Goal: Information Seeking & Learning: Learn about a topic

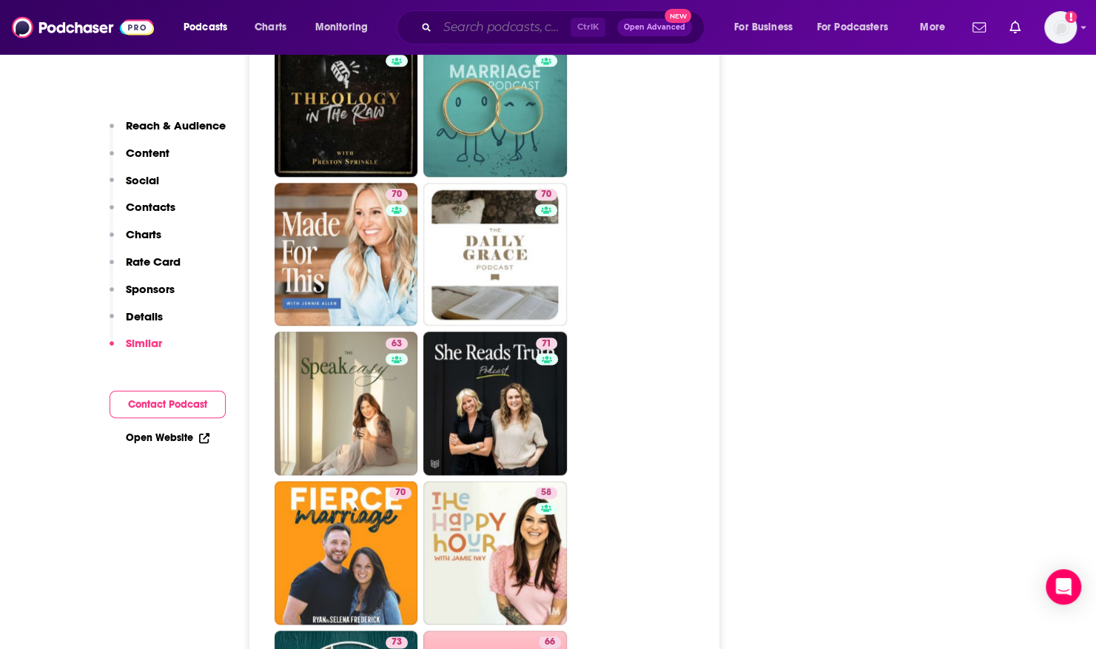
click at [455, 24] on input "Search podcasts, credits, & more..." at bounding box center [503, 28] width 133 height 24
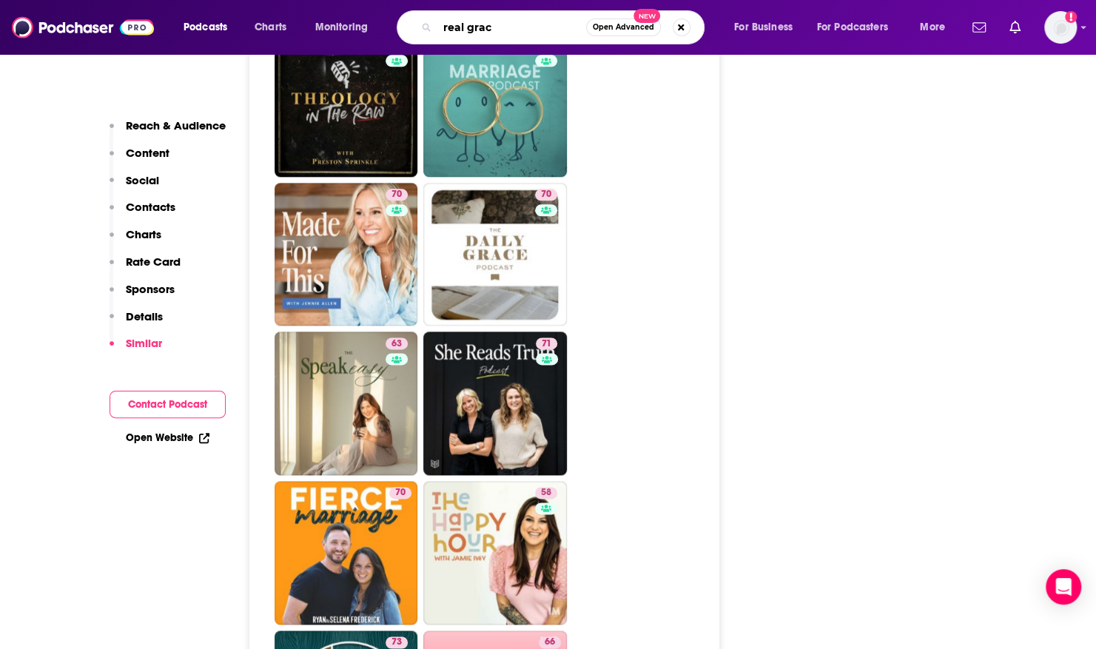
type input "real grace"
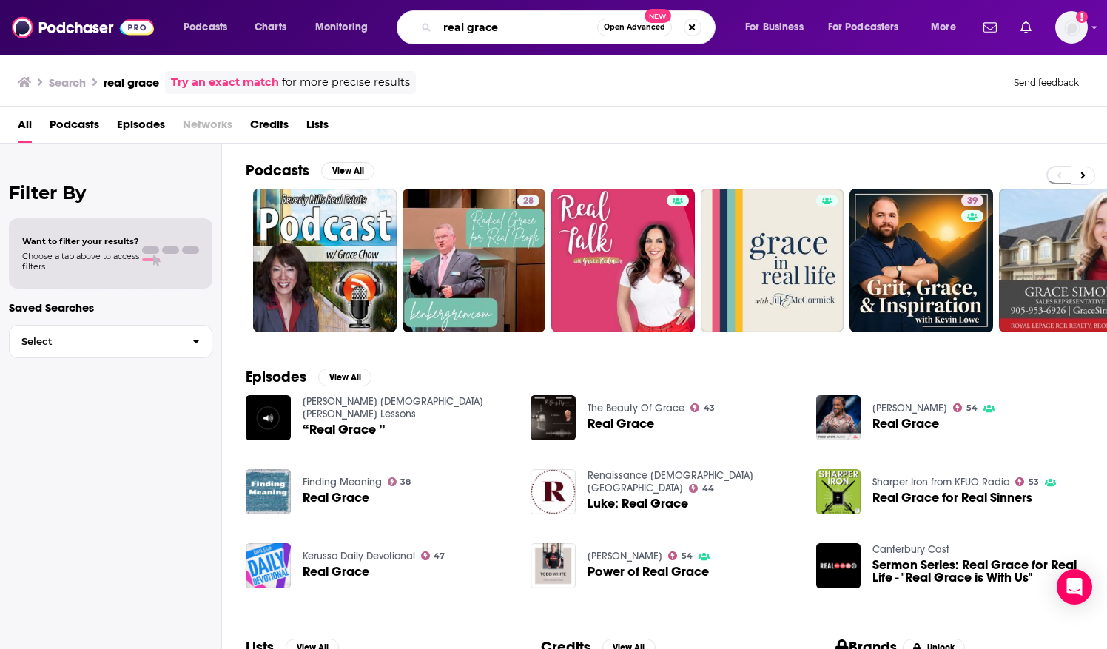
drag, startPoint x: 506, startPoint y: 27, endPoint x: 392, endPoint y: 15, distance: 114.6
click at [392, 15] on div "Podcasts Charts Monitoring real grace Open Advanced New For Business For Podcas…" at bounding box center [571, 27] width 797 height 34
type input "eighth and grace"
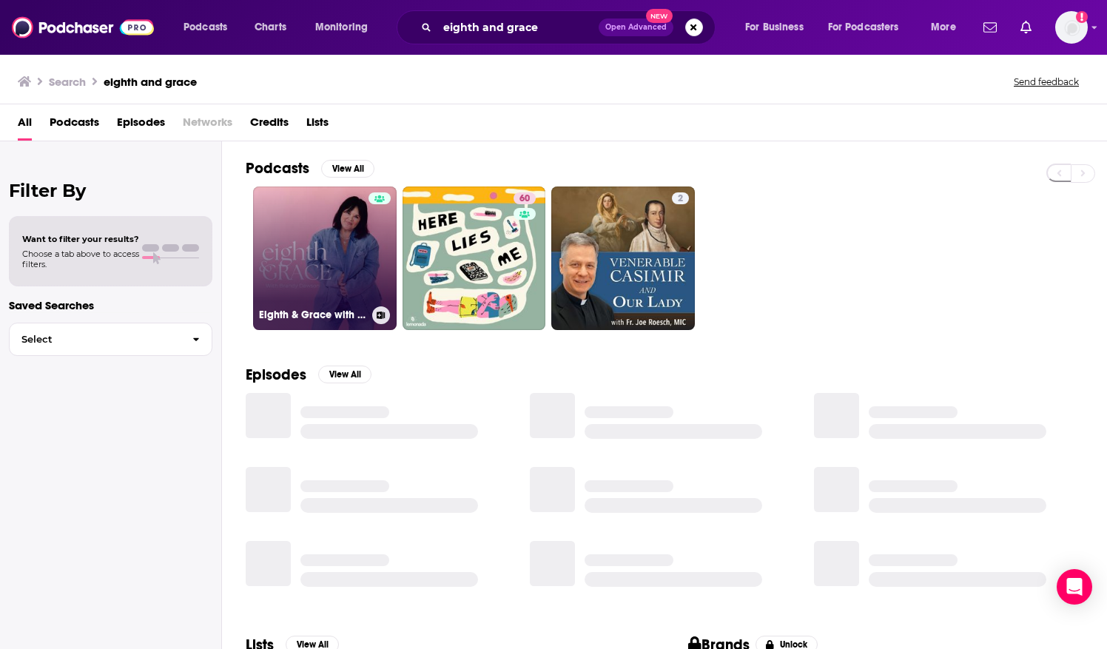
click at [277, 240] on link "Eighth & Grace with [PERSON_NAME]" at bounding box center [325, 259] width 144 height 144
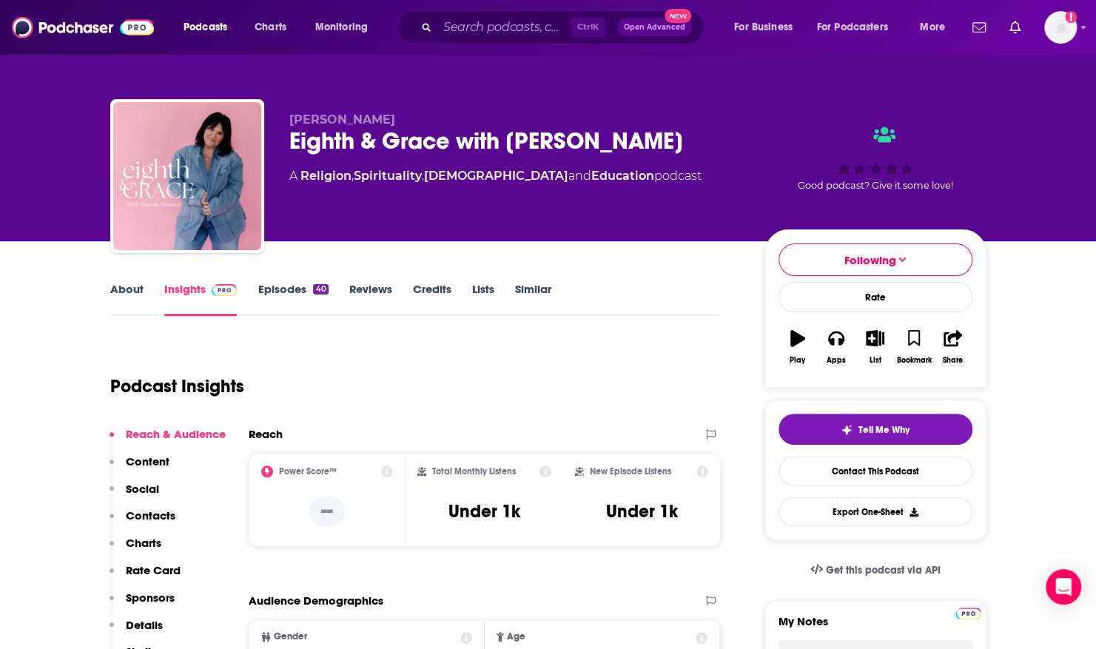
click at [275, 289] on link "Episodes 40" at bounding box center [293, 299] width 70 height 34
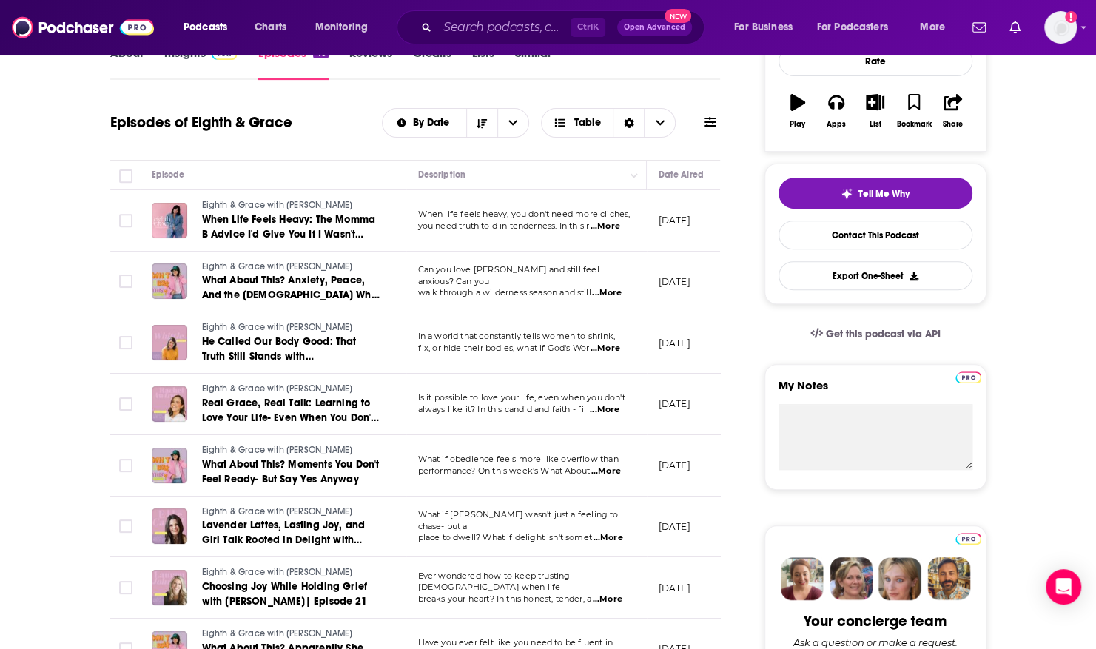
scroll to position [232, 0]
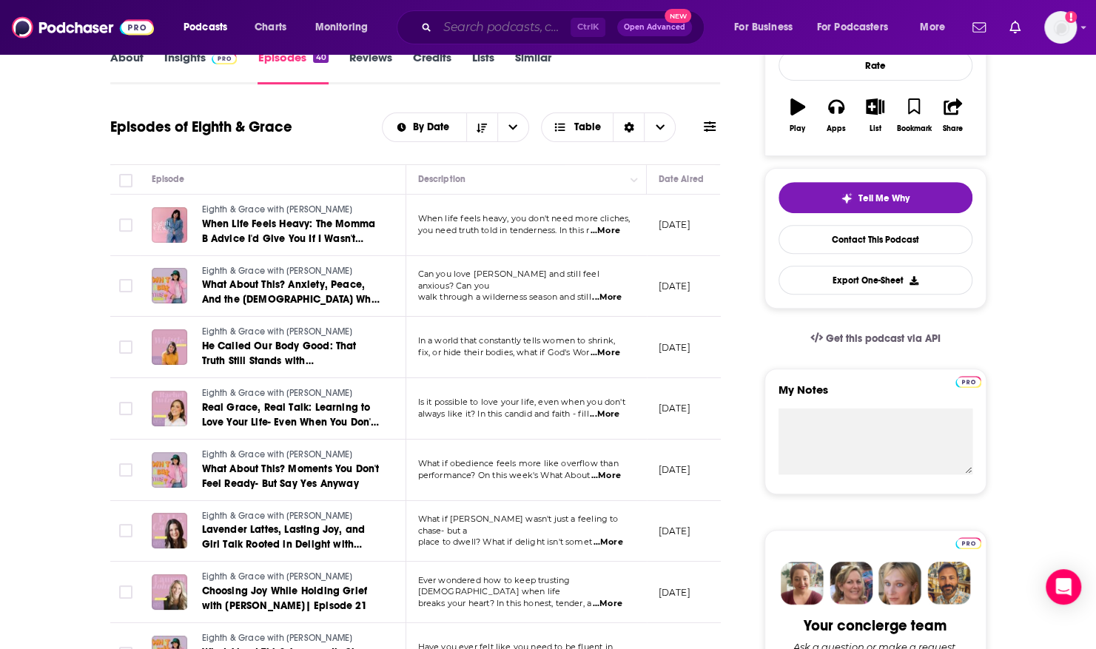
click at [462, 27] on input "Search podcasts, credits, & more..." at bounding box center [503, 28] width 133 height 24
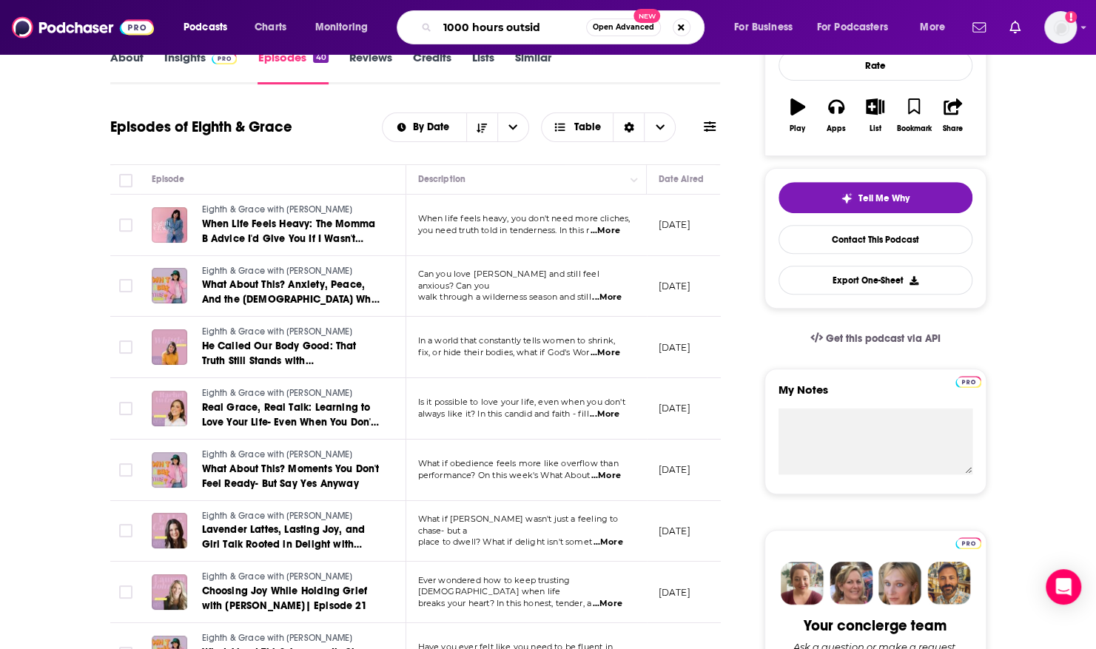
type input "1000 hours outside"
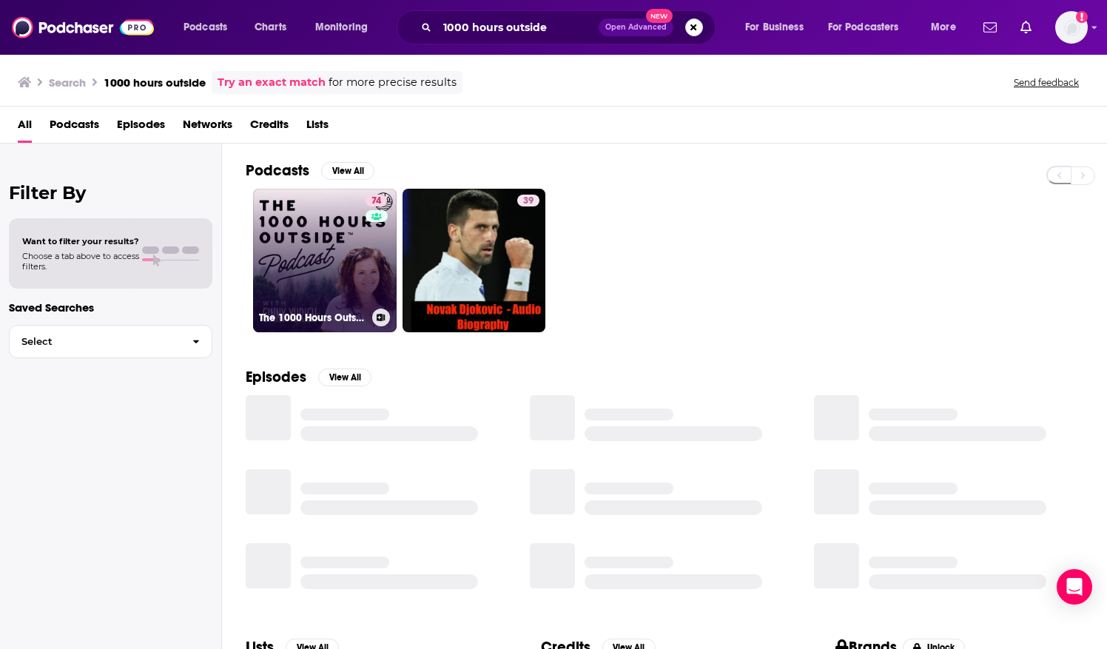
click at [288, 259] on link "74 The 1000 Hours Outside Podcast" at bounding box center [325, 261] width 144 height 144
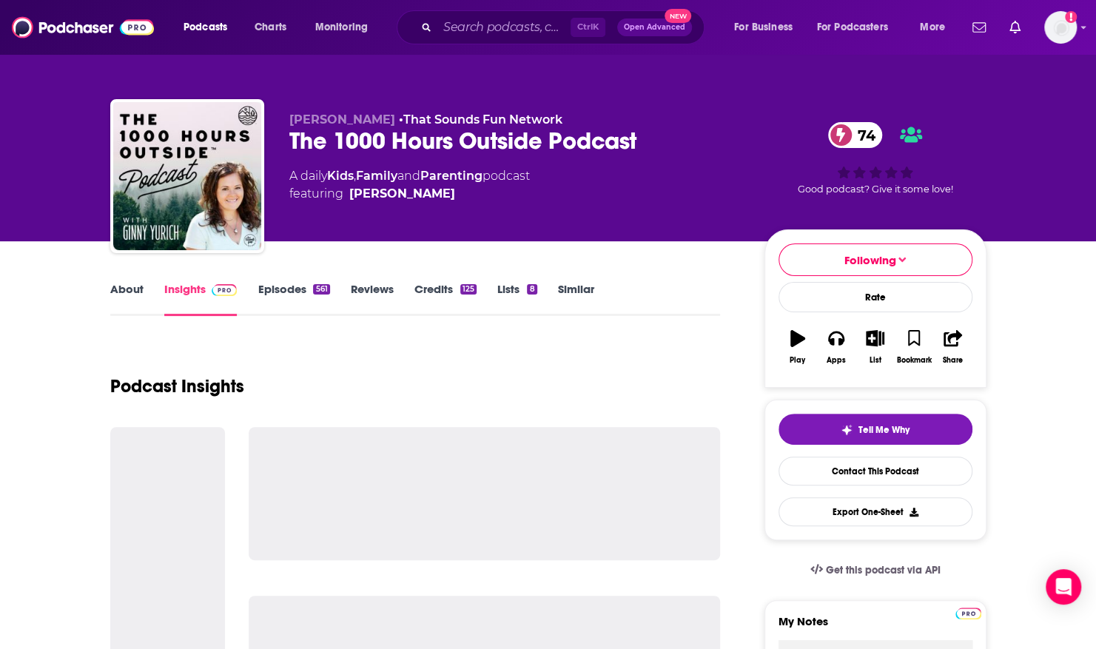
click at [133, 285] on link "About" at bounding box center [126, 299] width 33 height 34
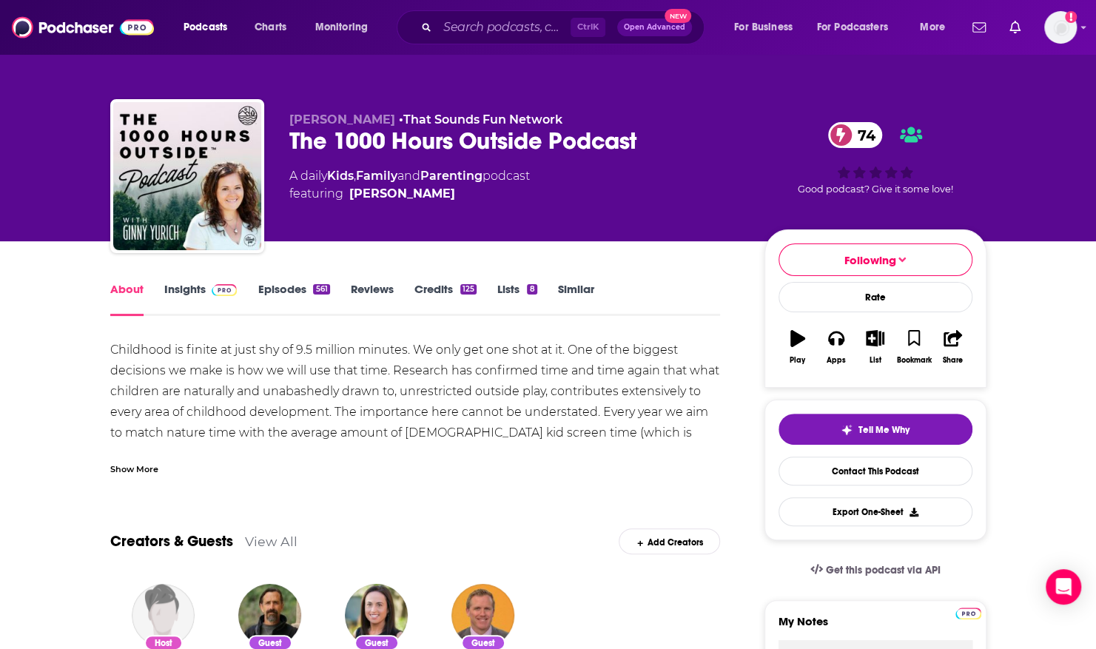
click at [131, 463] on div "Show More" at bounding box center [134, 468] width 48 height 14
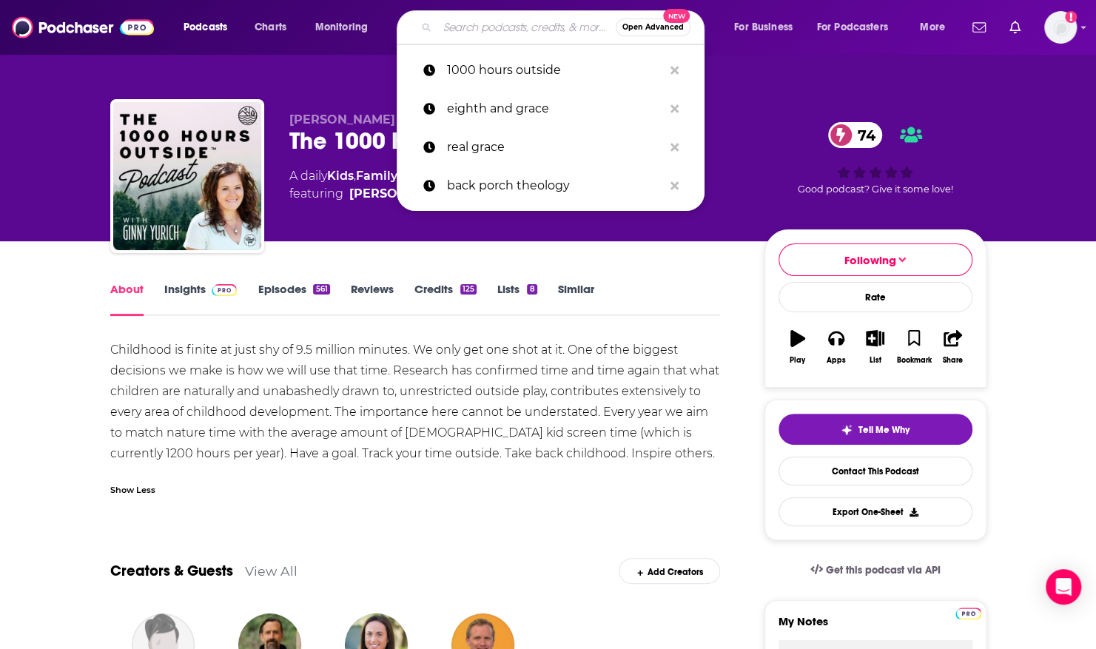
click at [477, 27] on input "Search podcasts, credits, & more..." at bounding box center [526, 28] width 178 height 24
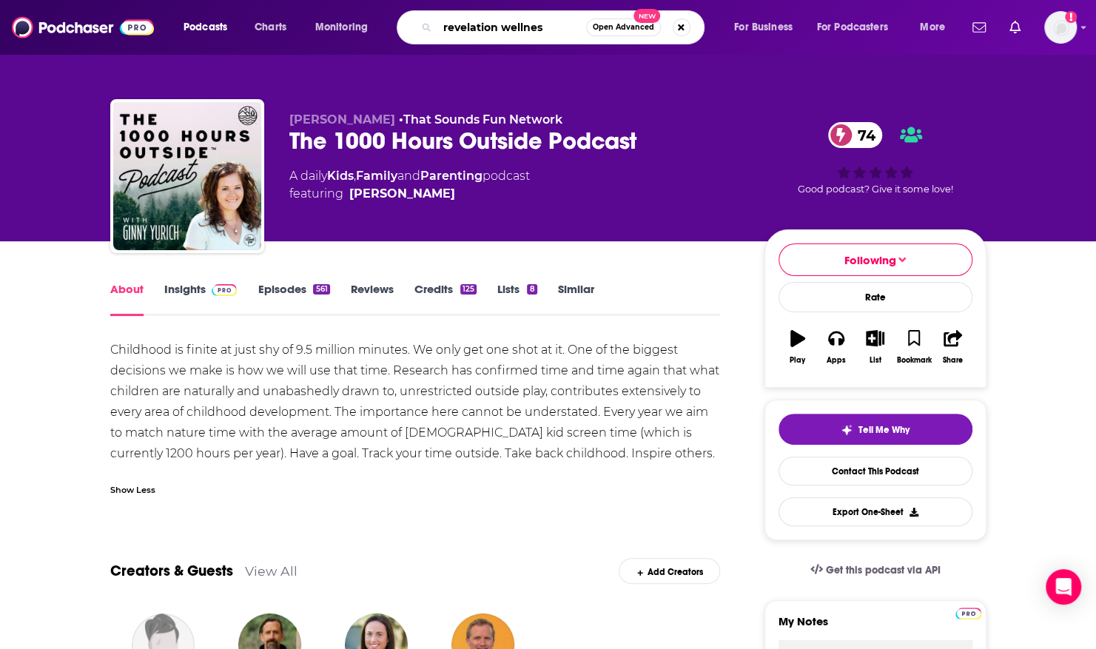
type input "revelation wellness"
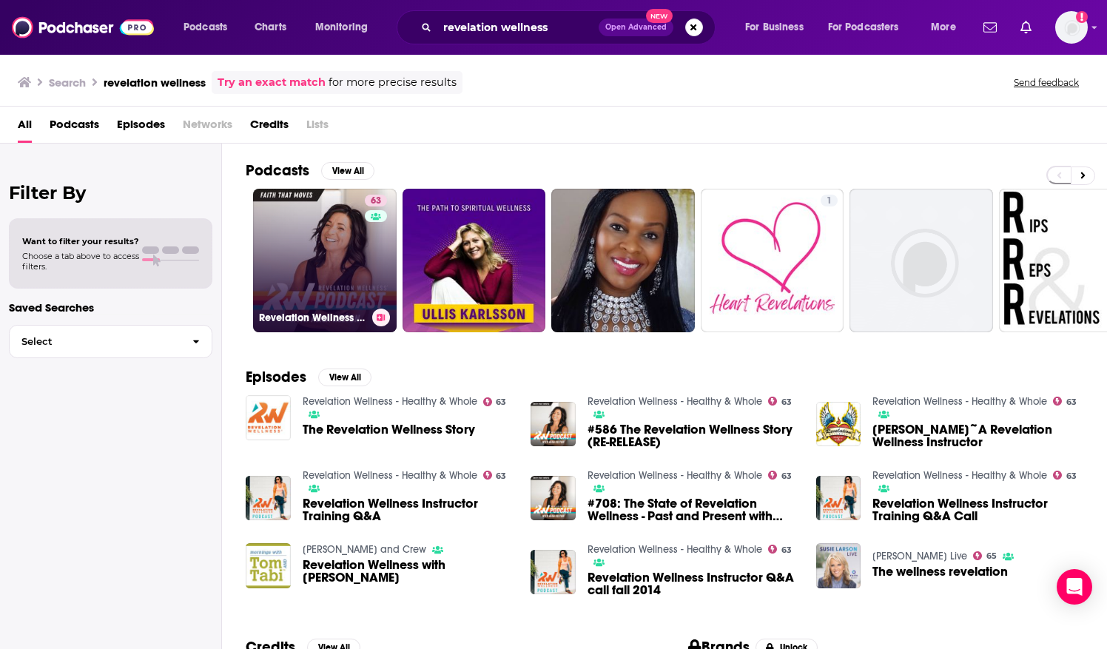
click at [307, 221] on link "63 Revelation Wellness - Healthy & Whole" at bounding box center [325, 261] width 144 height 144
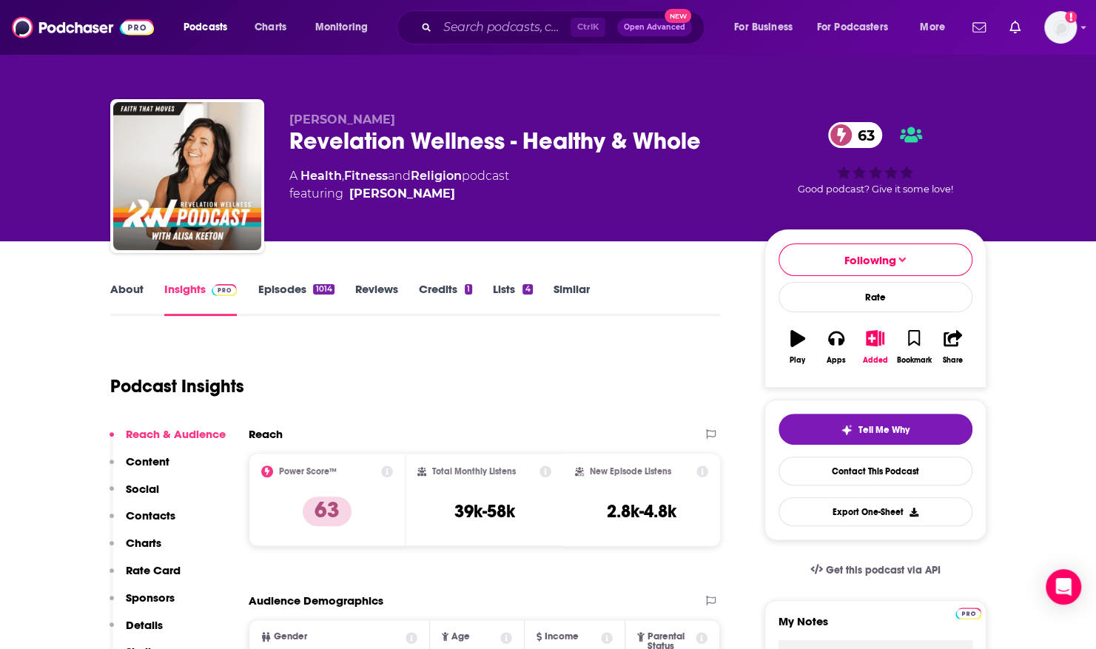
click at [130, 283] on link "About" at bounding box center [126, 299] width 33 height 34
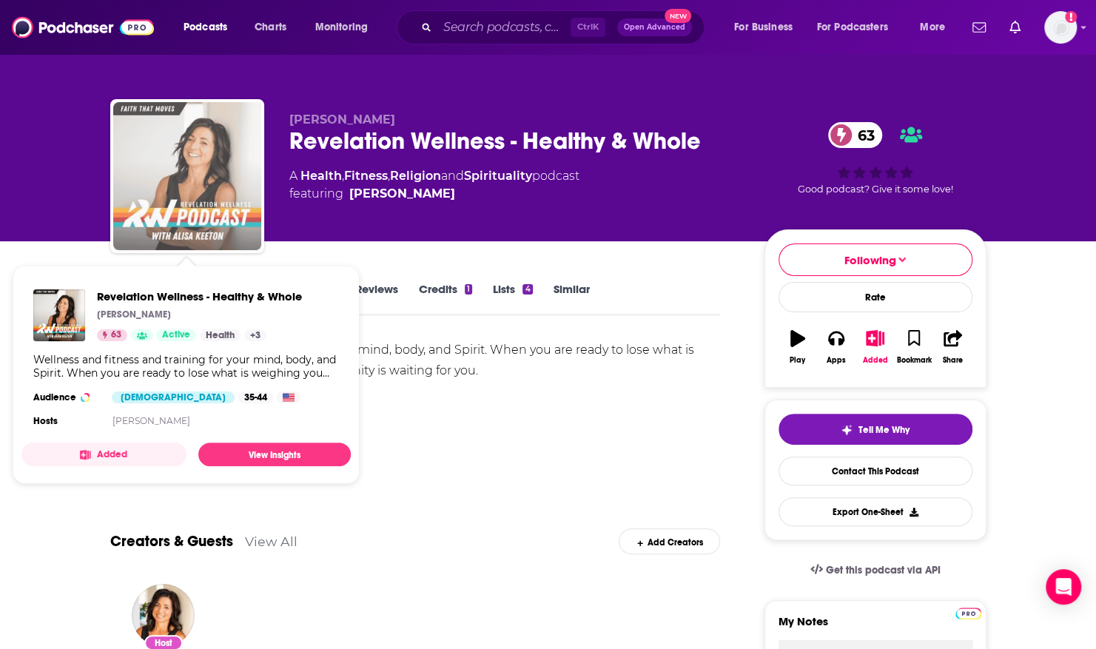
click at [243, 122] on img "Revelation Wellness - Healthy & Whole" at bounding box center [187, 176] width 148 height 148
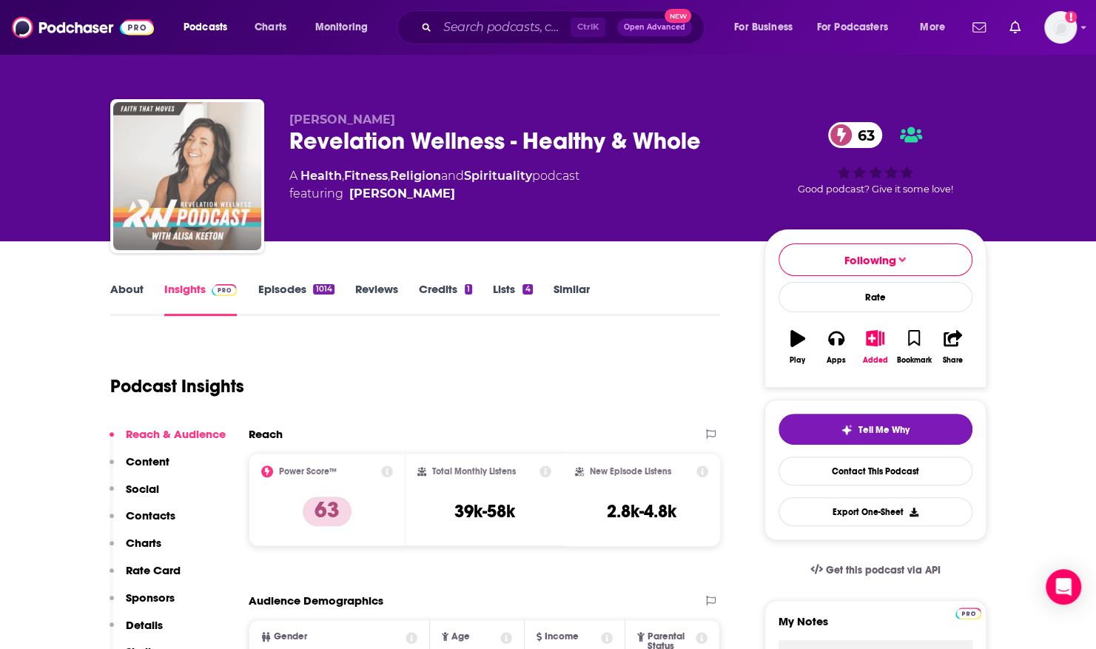
click at [243, 122] on img "Revelation Wellness - Healthy & Whole" at bounding box center [187, 176] width 148 height 148
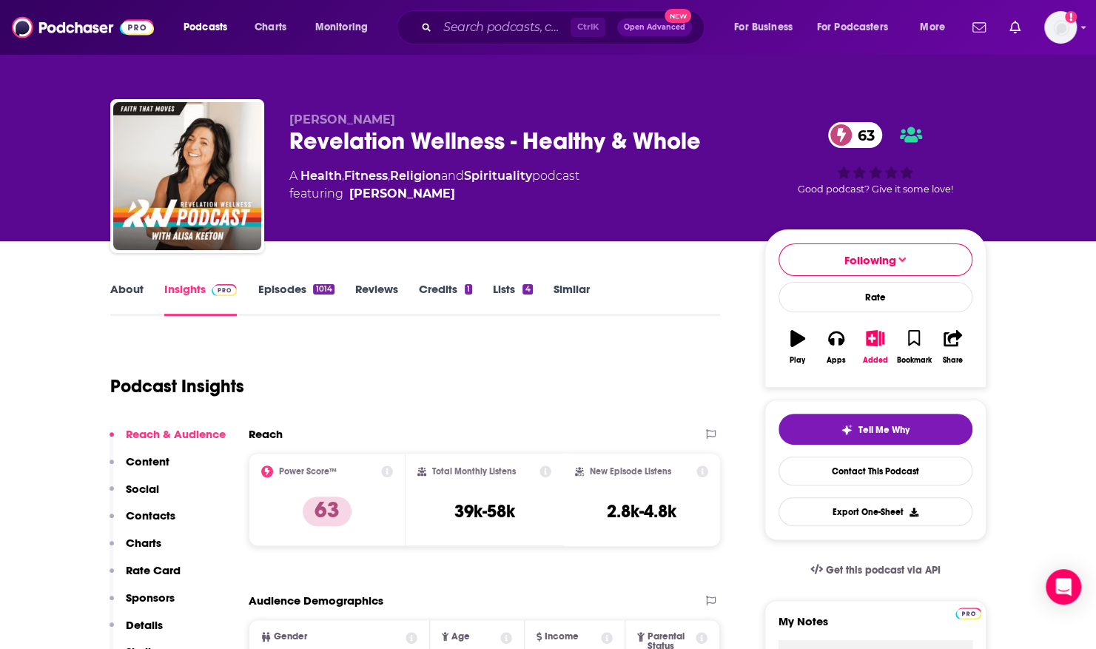
click at [113, 290] on link "About" at bounding box center [126, 299] width 33 height 34
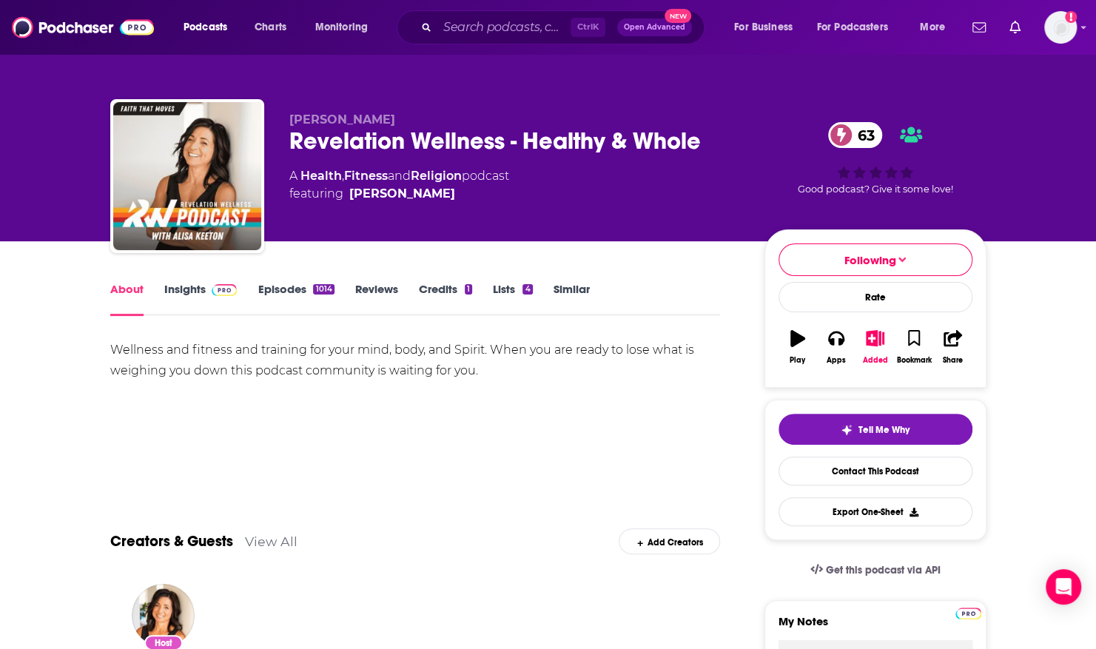
click at [281, 290] on link "Episodes 1014" at bounding box center [296, 299] width 76 height 34
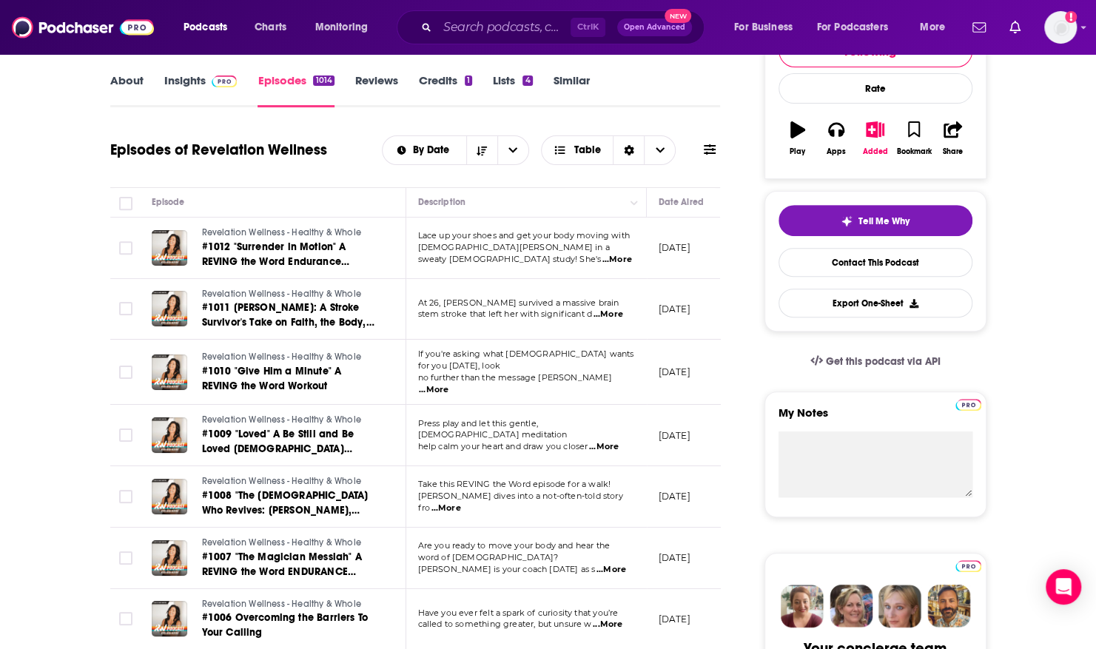
scroll to position [251, 0]
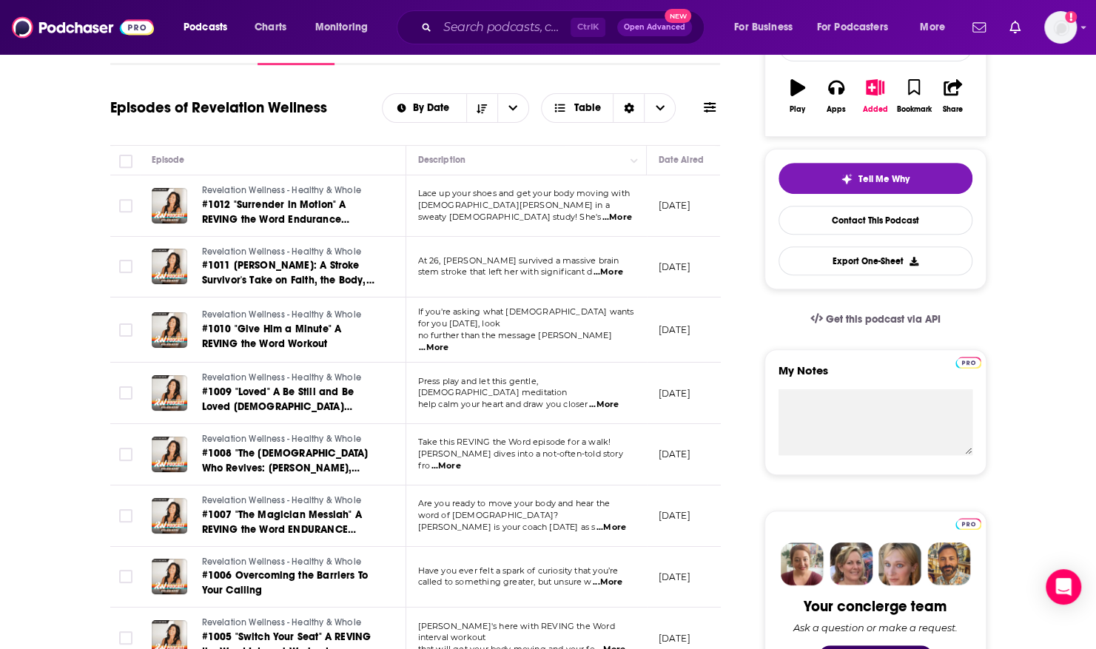
click at [613, 522] on span "...More" at bounding box center [612, 528] width 30 height 12
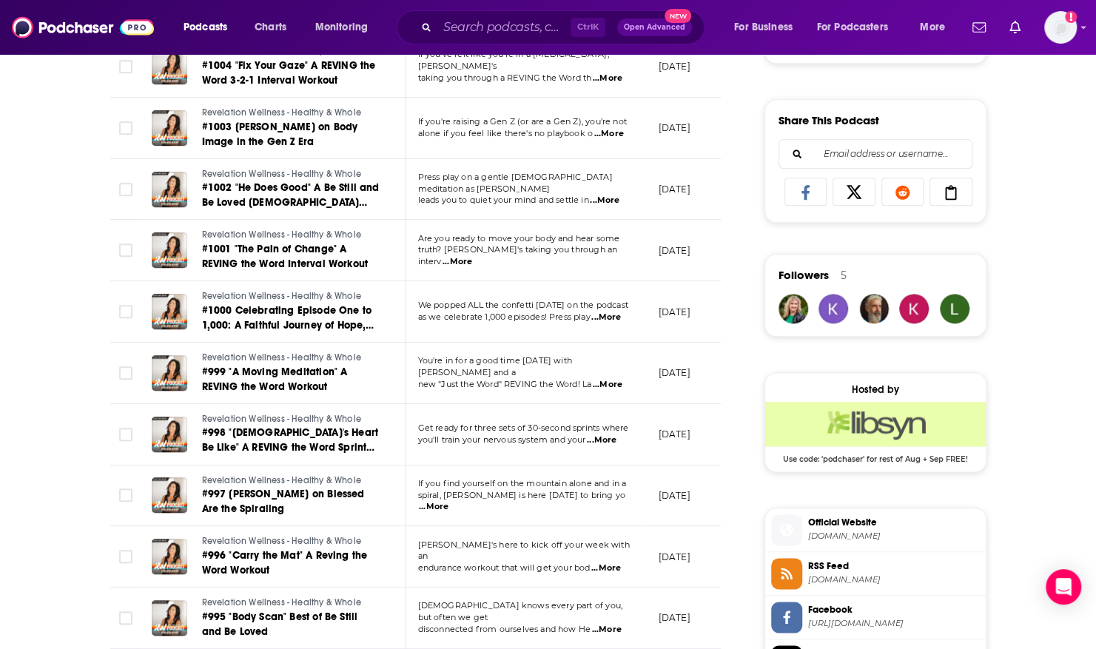
scroll to position [890, 0]
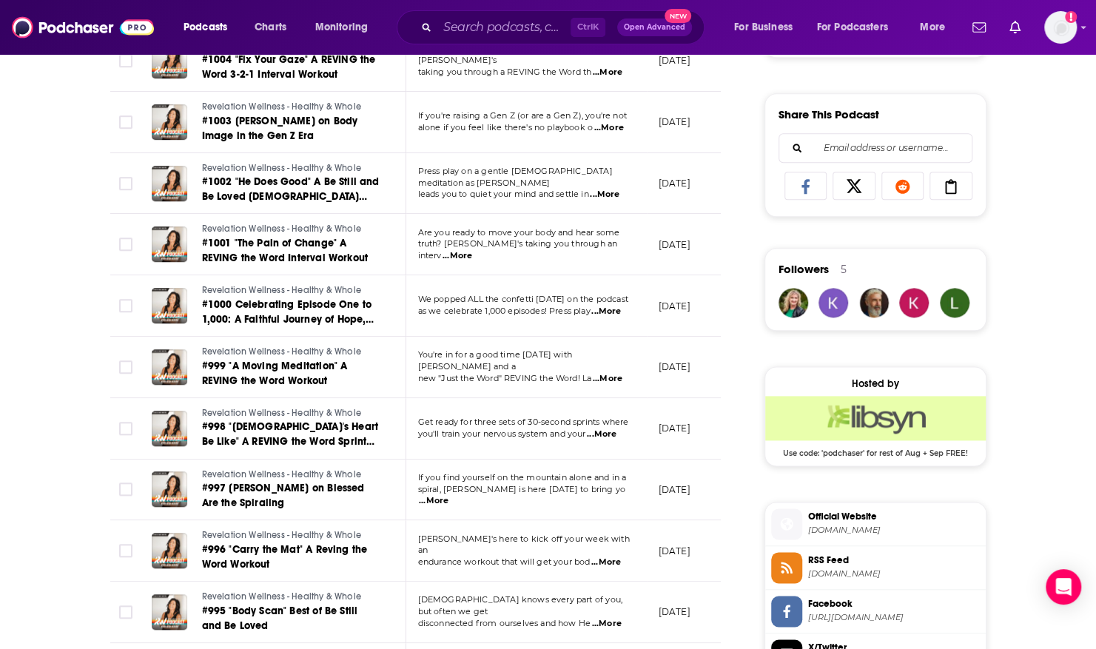
click at [449, 495] on span "...More" at bounding box center [434, 501] width 30 height 12
